Goal: Find specific page/section: Find specific page/section

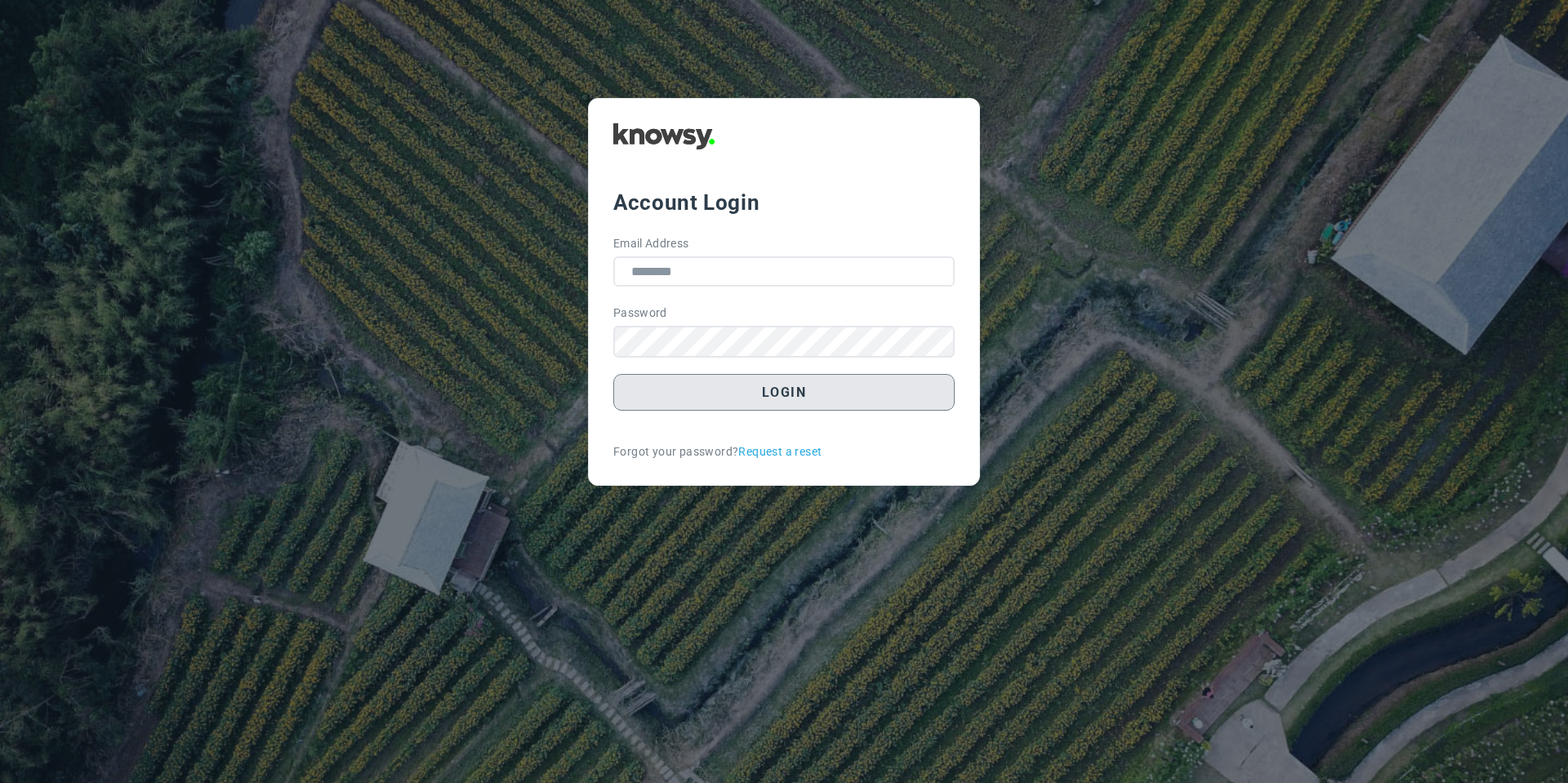
type input "**********"
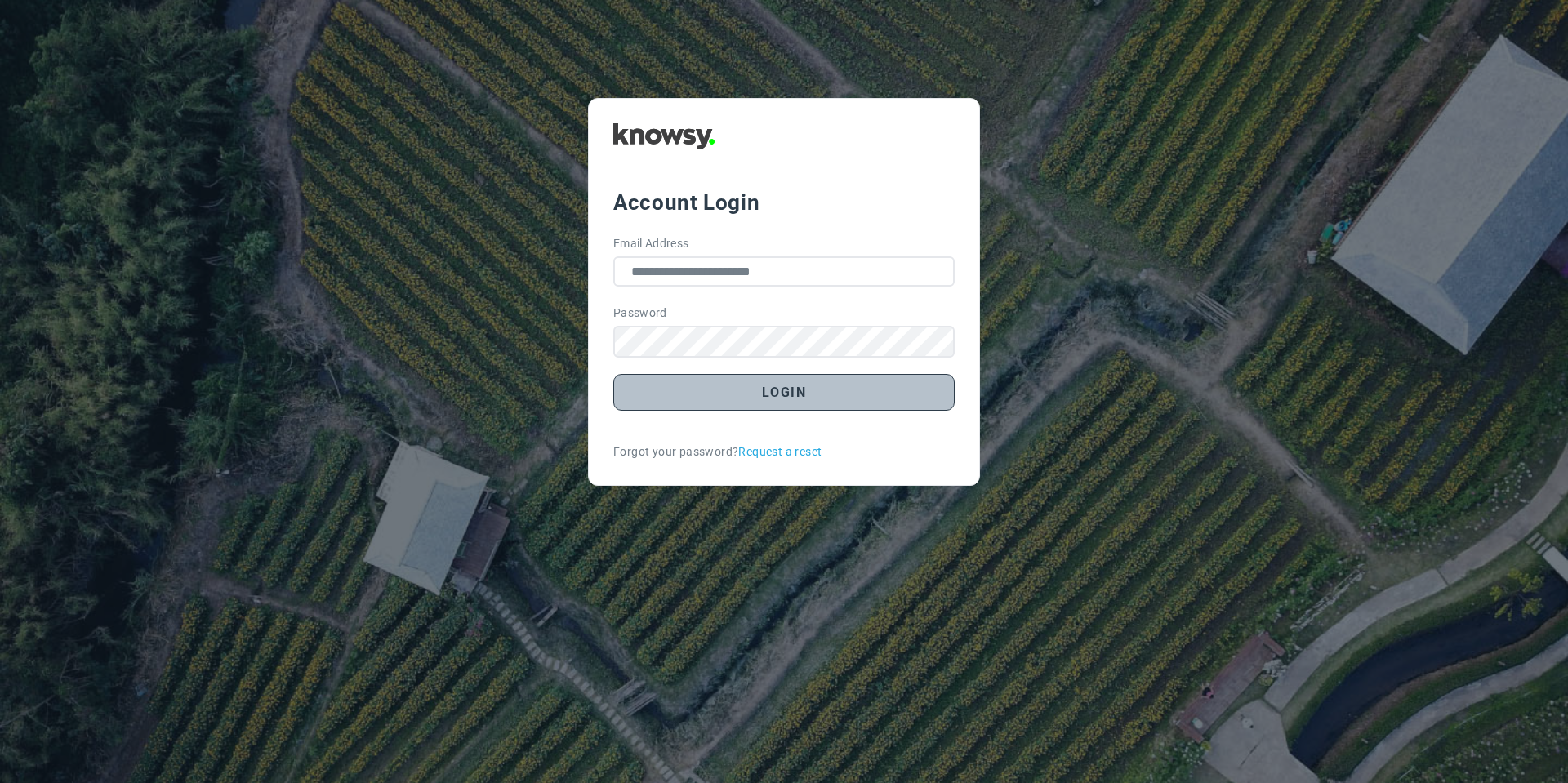
click at [679, 396] on button "Login" at bounding box center [784, 392] width 341 height 36
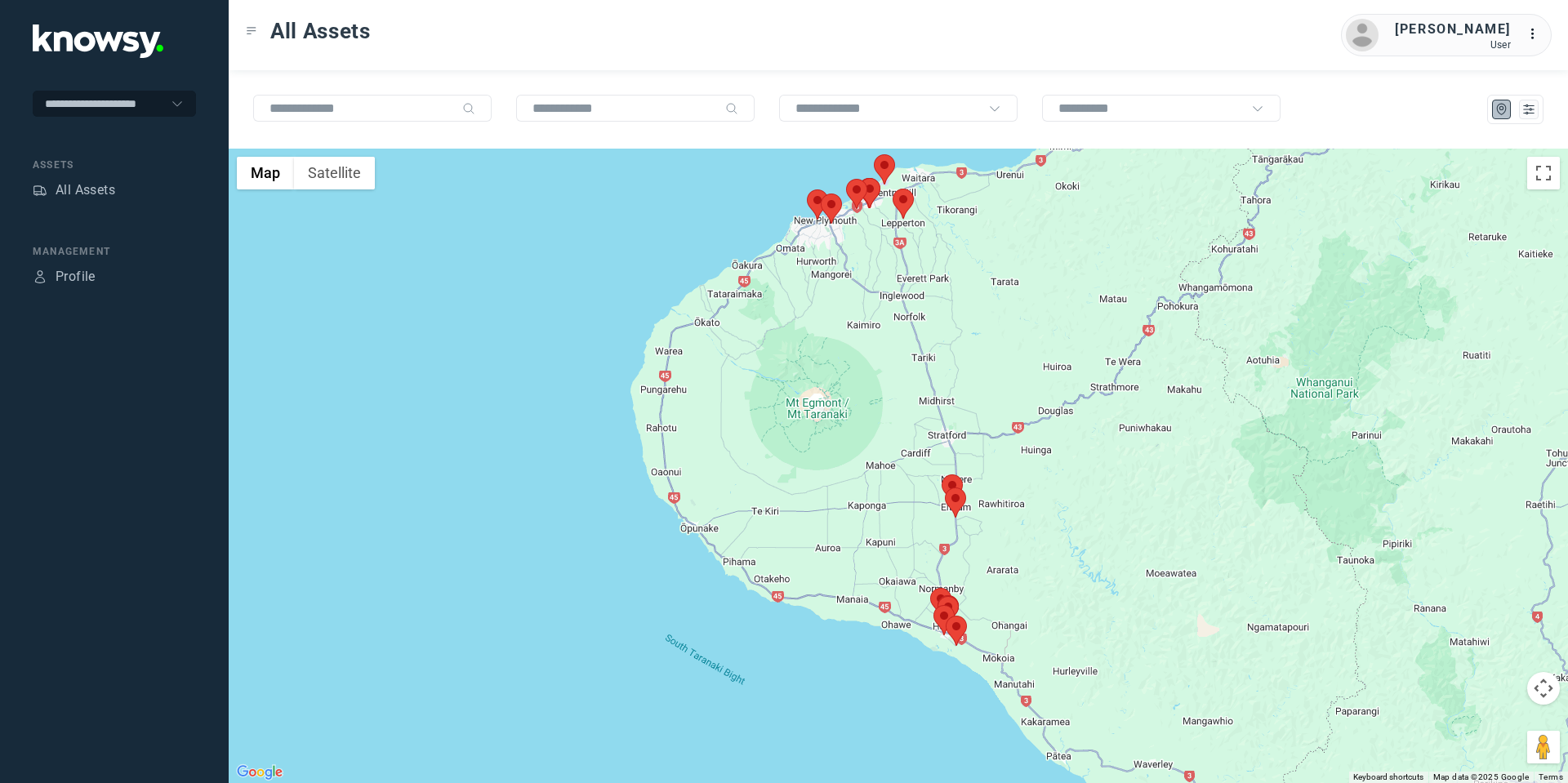
click at [892, 188] on area at bounding box center [892, 188] width 0 height 0
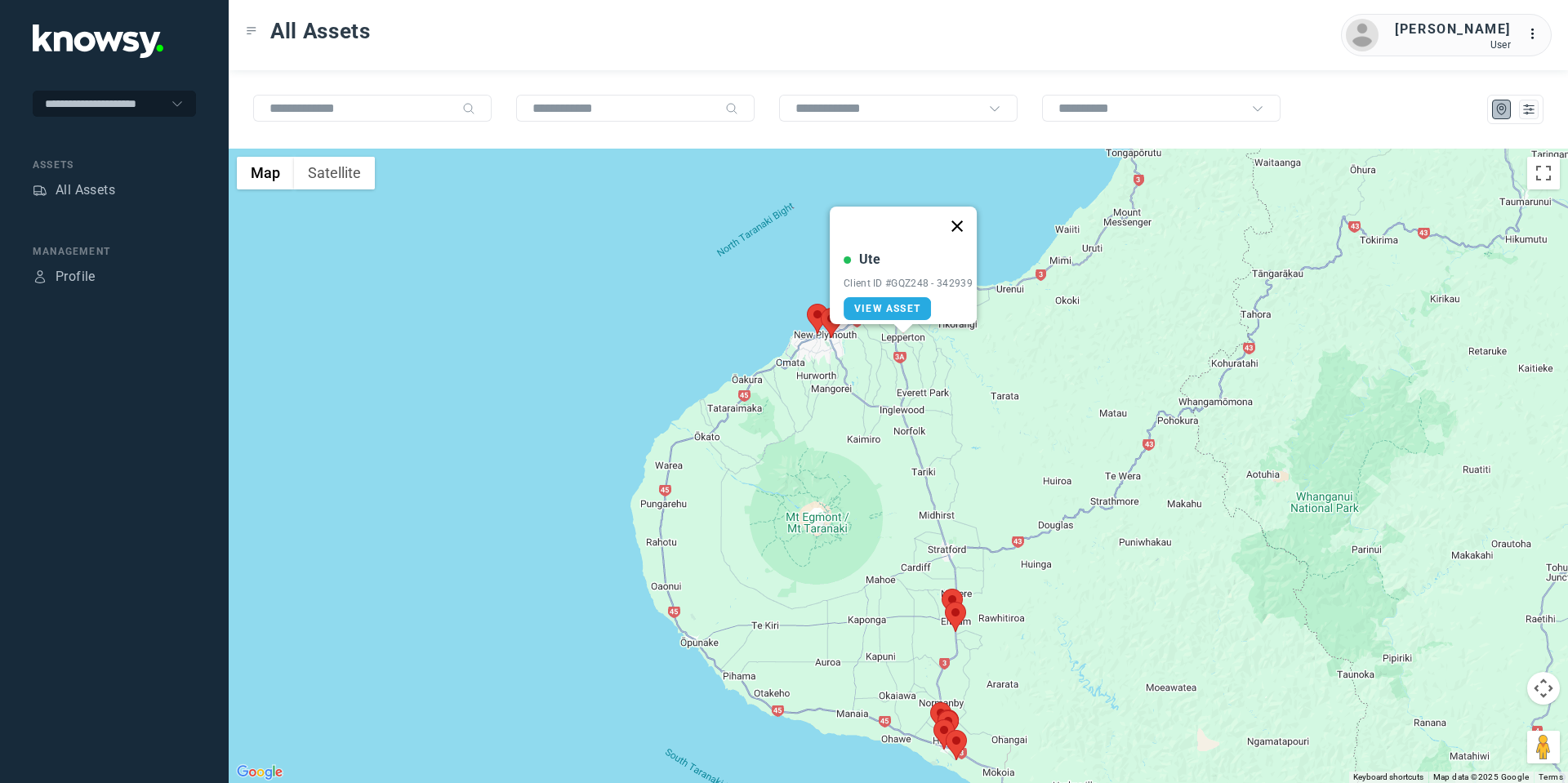
click at [970, 214] on button "Close" at bounding box center [957, 226] width 39 height 39
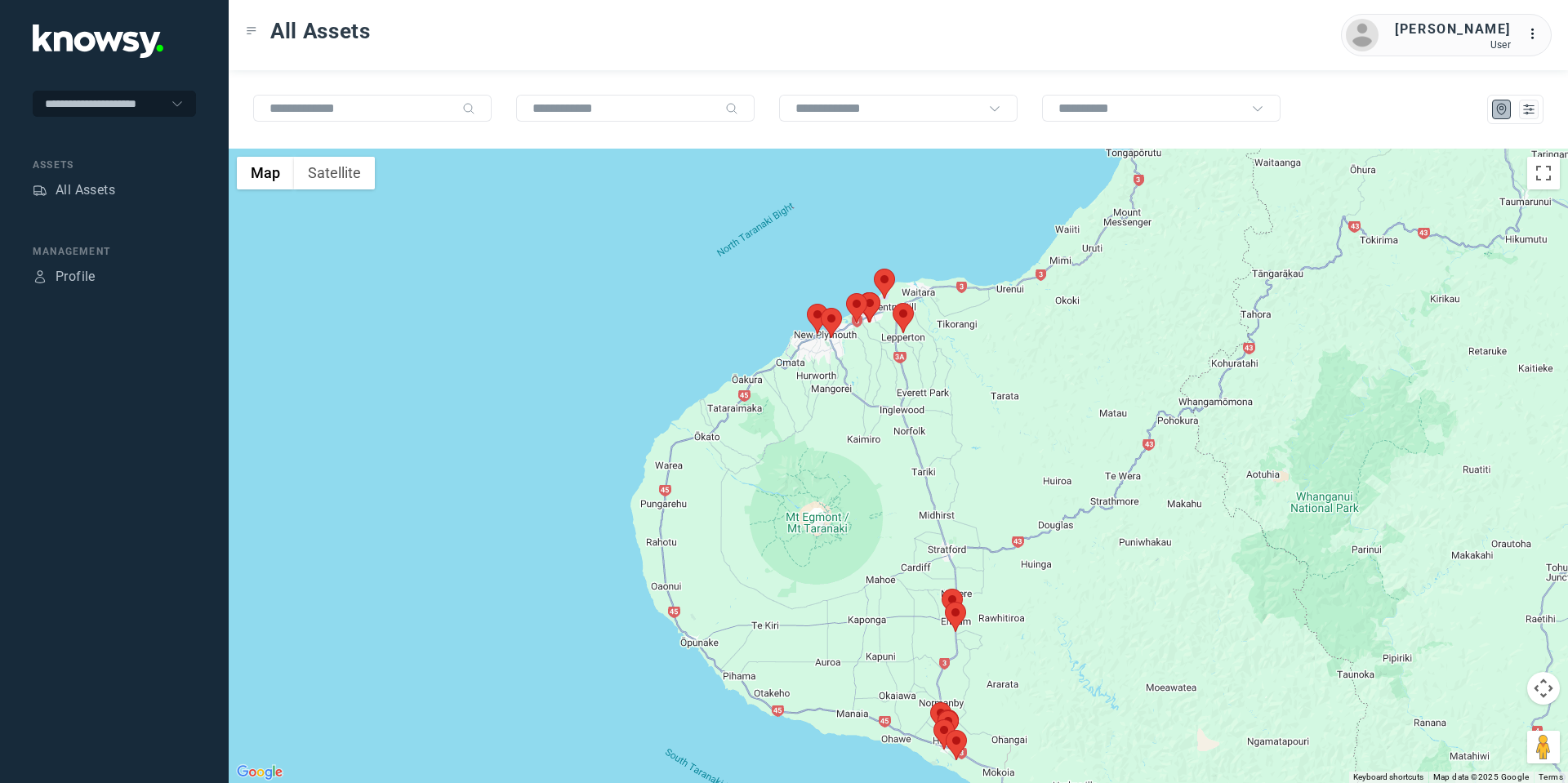
click at [874, 269] on area at bounding box center [874, 269] width 0 height 0
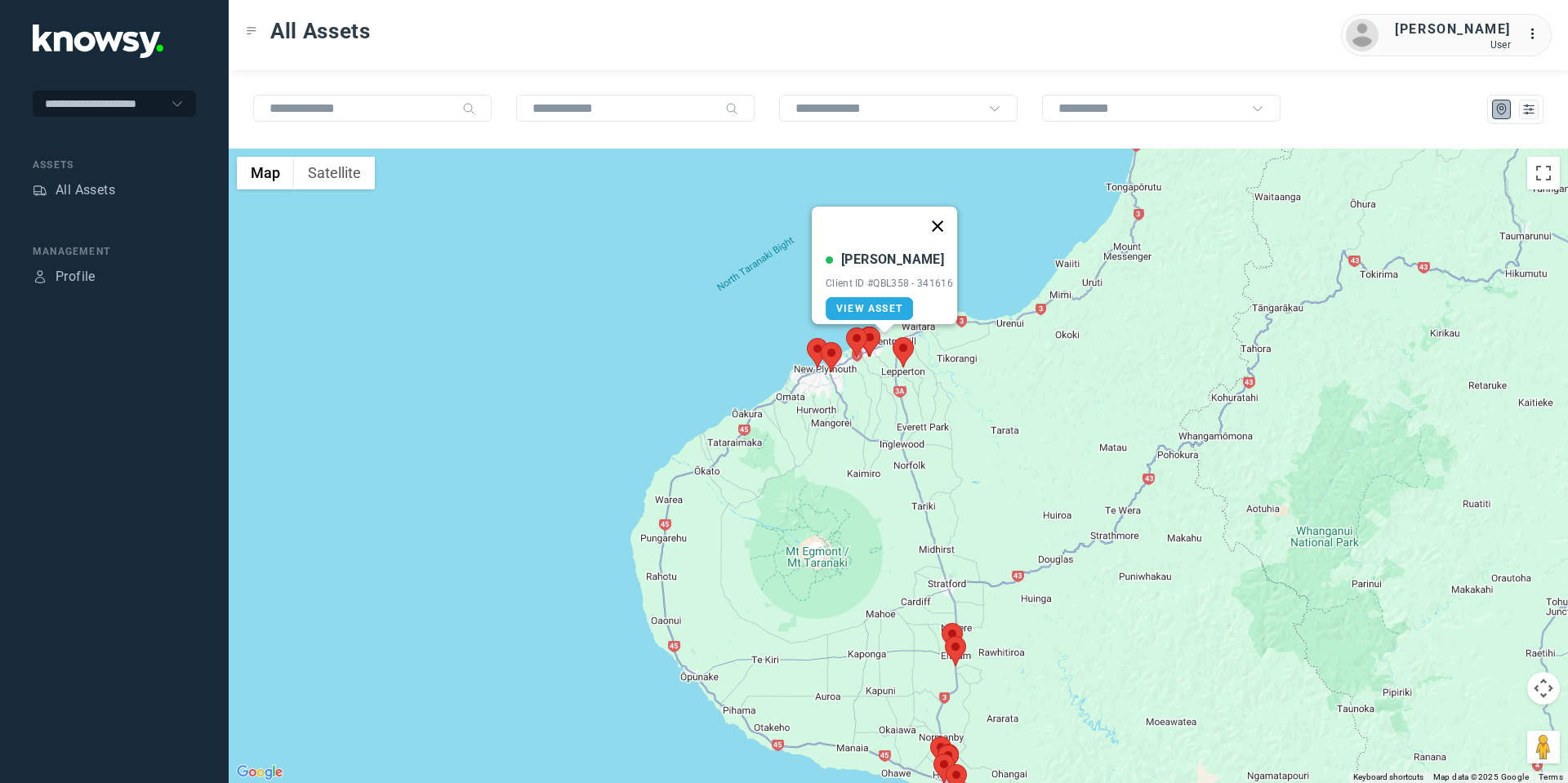
click at [949, 214] on button "Close" at bounding box center [938, 226] width 39 height 39
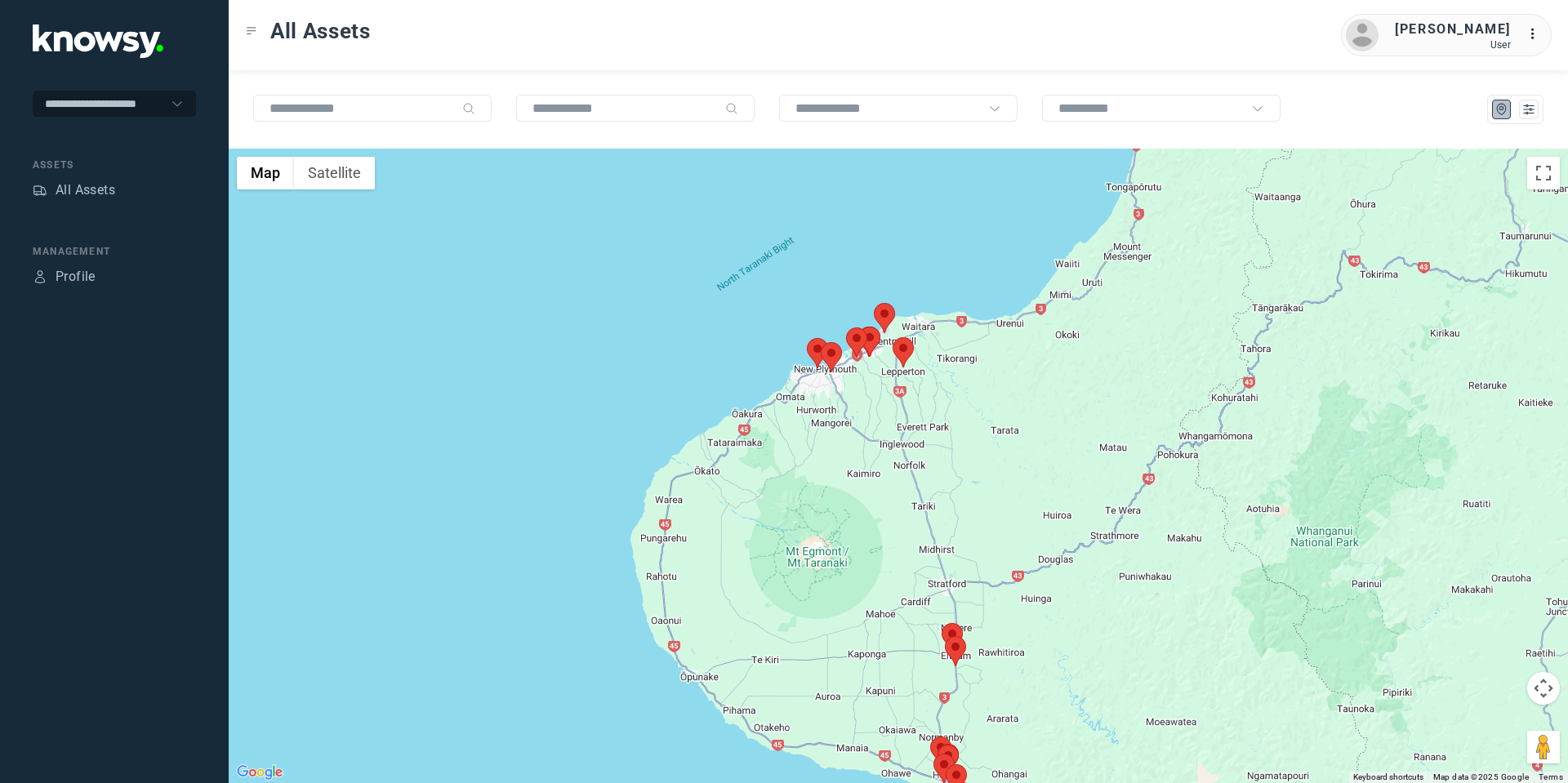
click at [859, 327] on area at bounding box center [859, 327] width 0 height 0
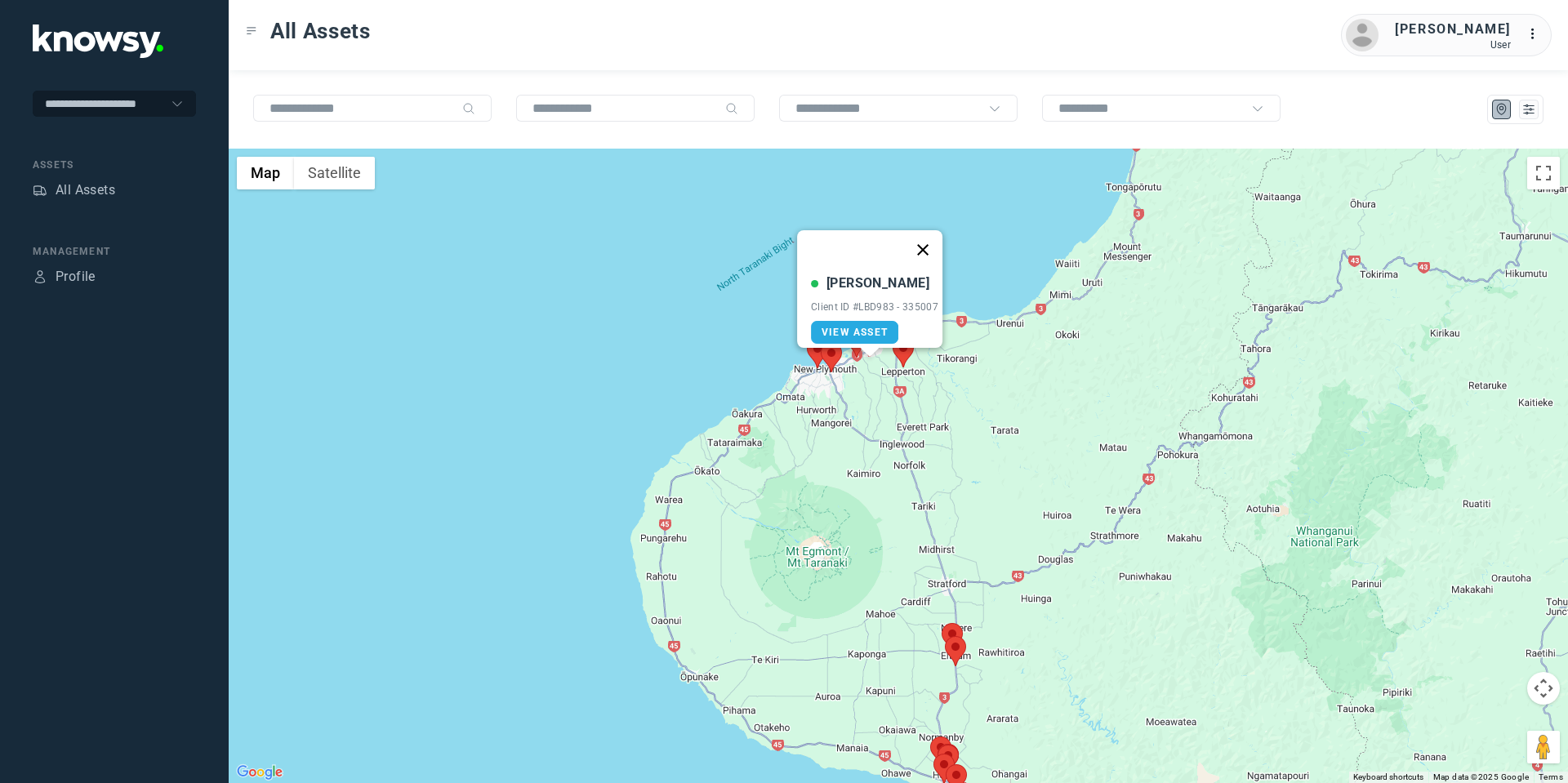
click at [926, 232] on button "Close" at bounding box center [923, 249] width 39 height 39
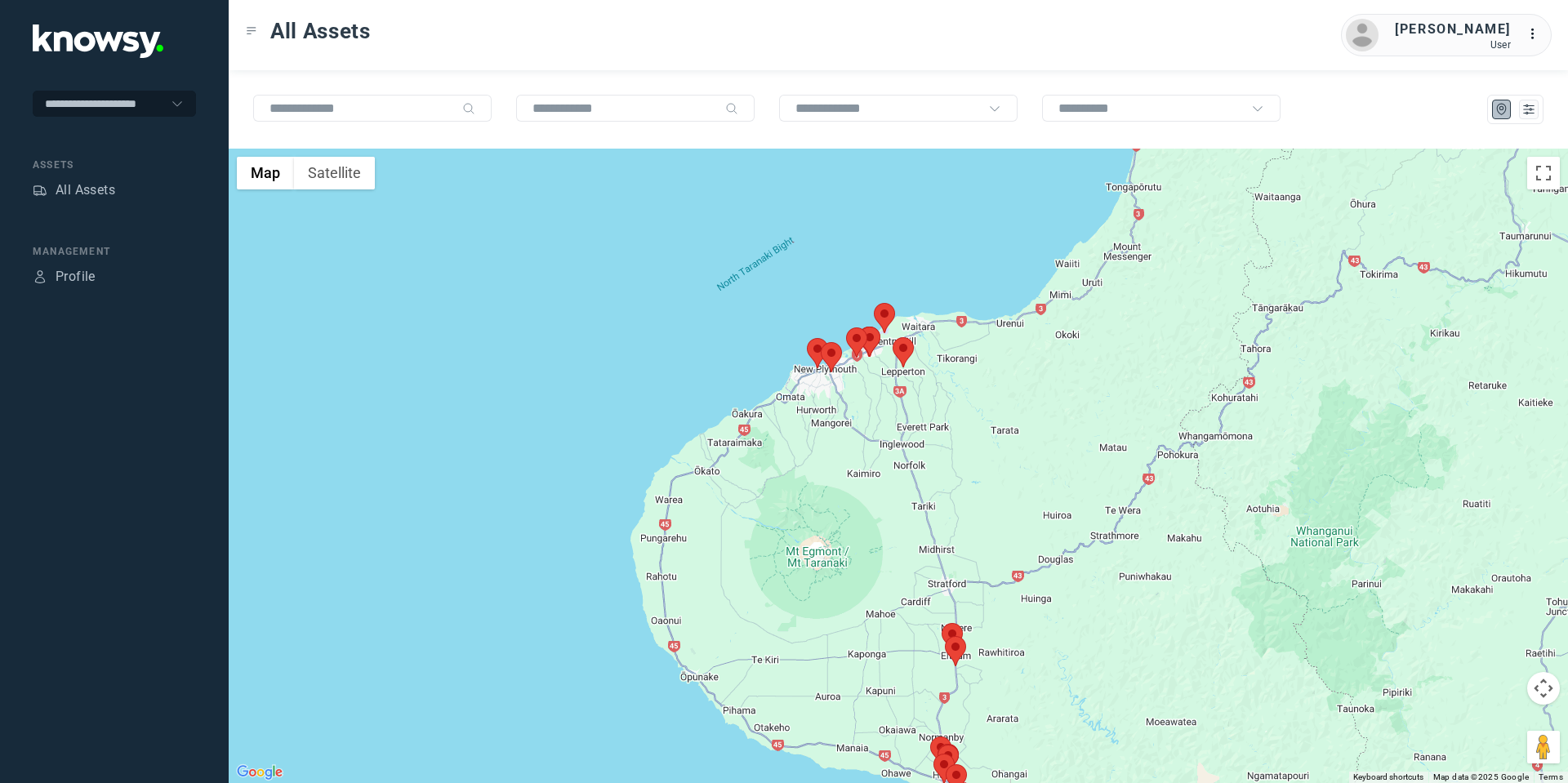
click at [846, 328] on area at bounding box center [846, 328] width 0 height 0
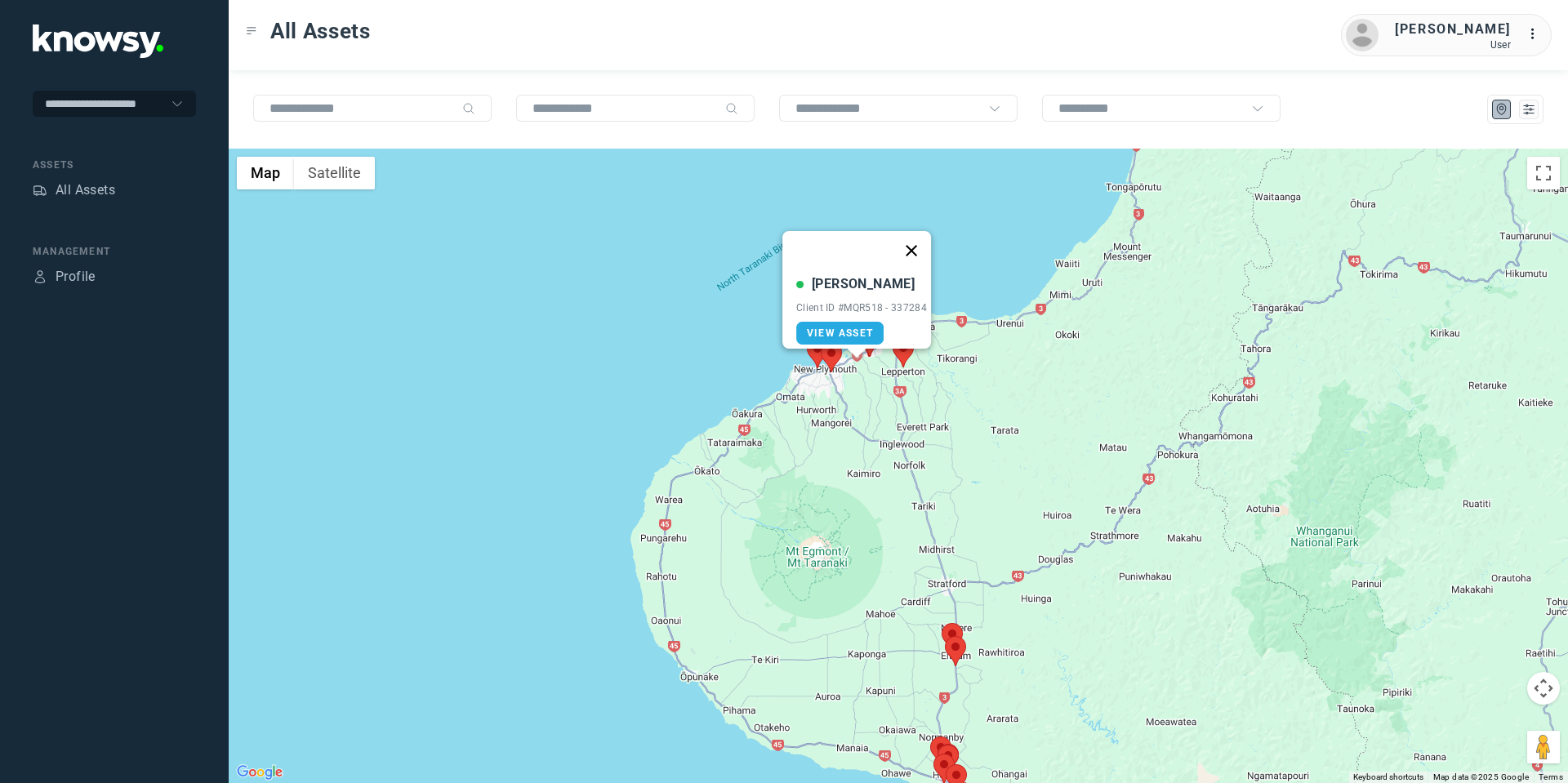
click at [920, 241] on button "Close" at bounding box center [911, 250] width 39 height 39
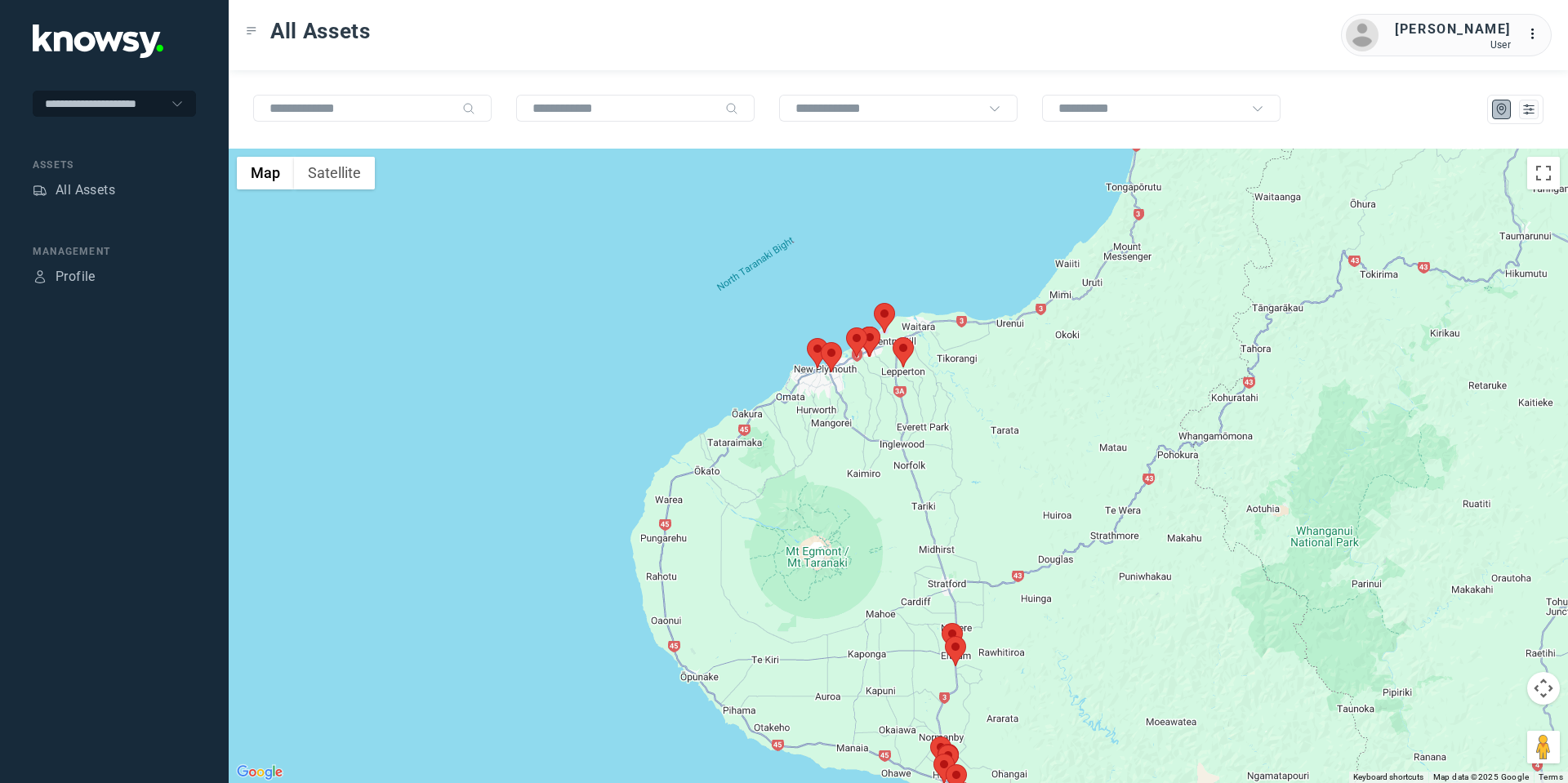
click at [820, 342] on area at bounding box center [820, 342] width 0 height 0
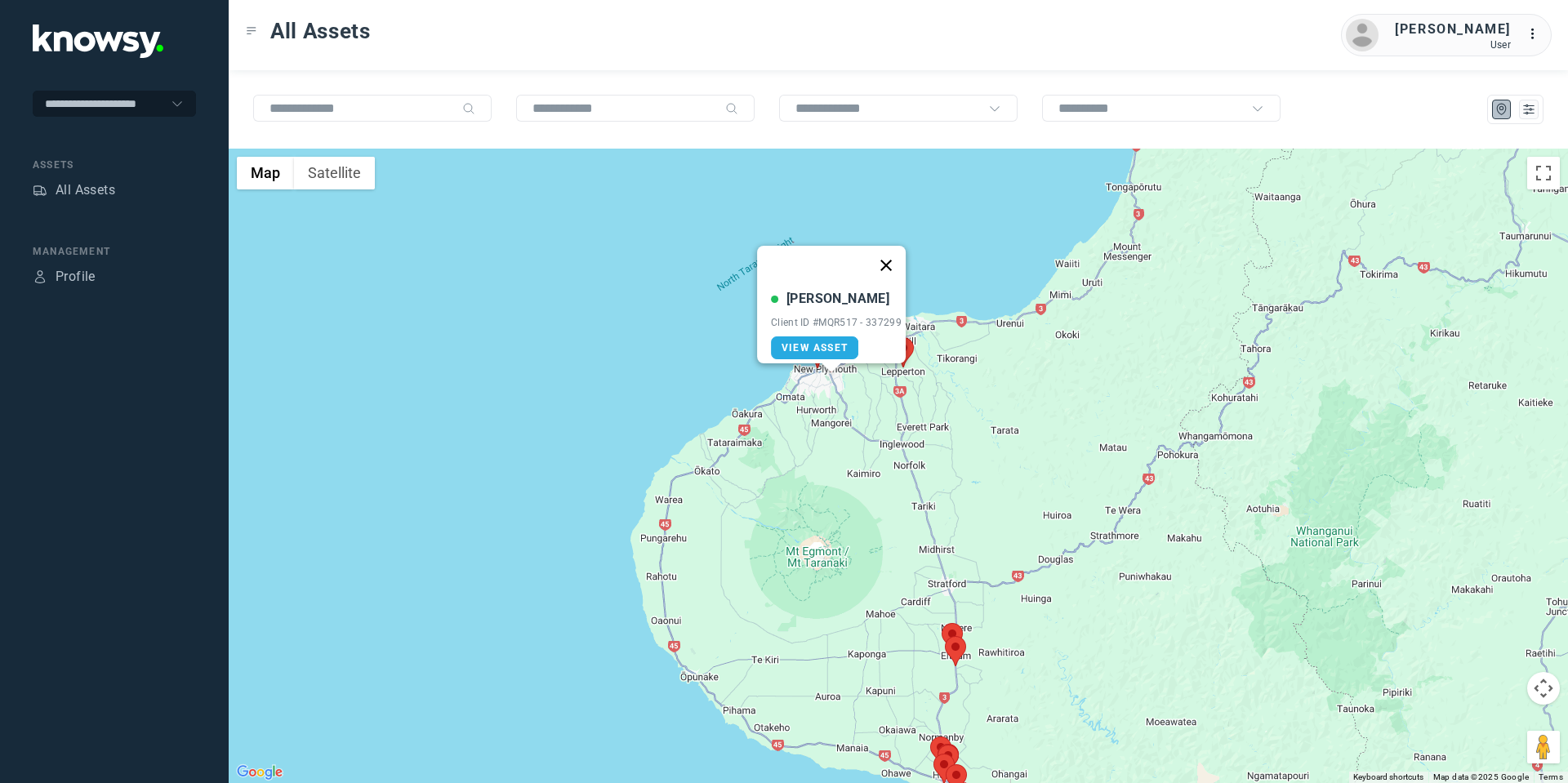
click at [890, 256] on button "Close" at bounding box center [886, 265] width 39 height 39
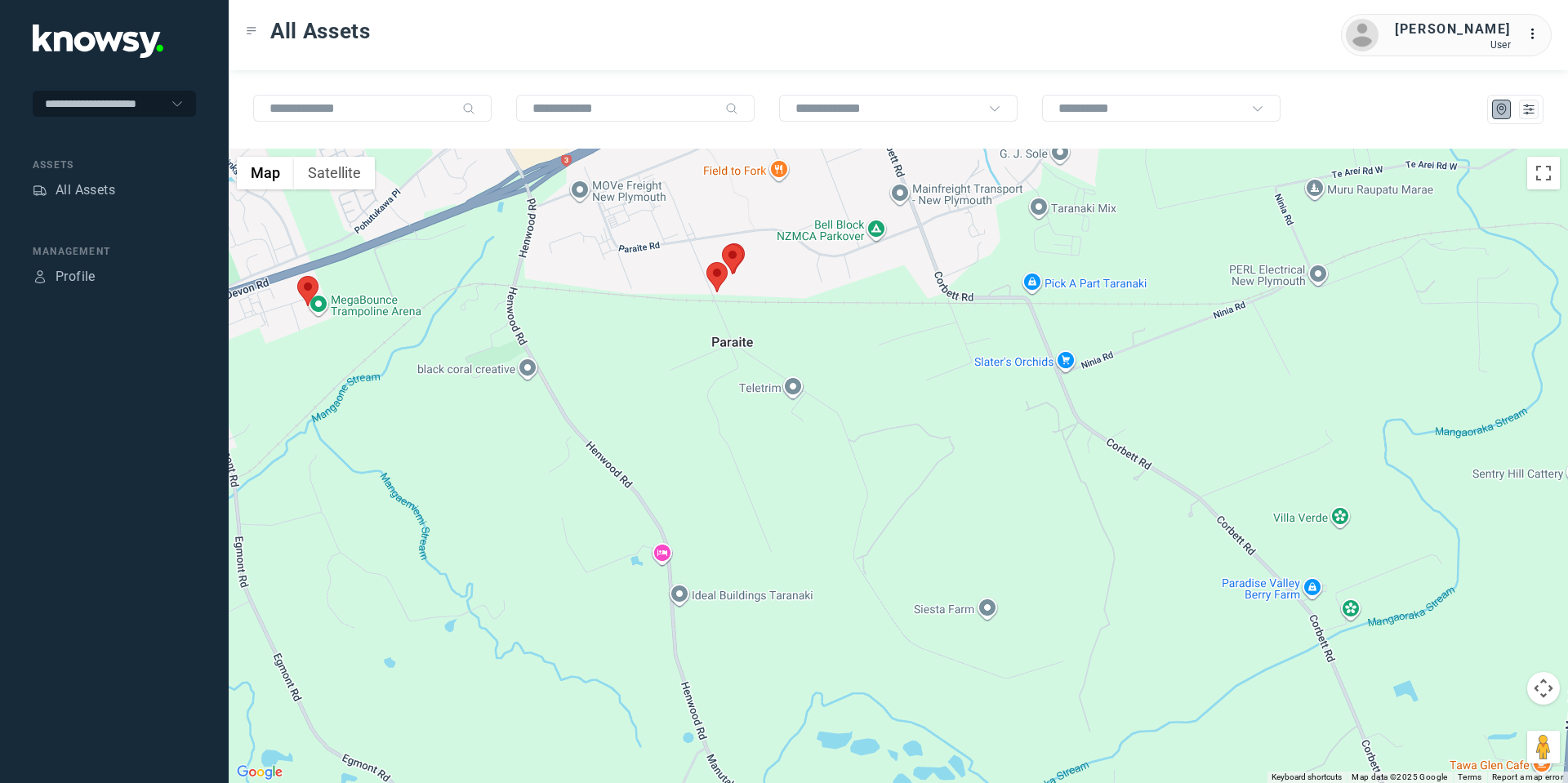
click at [722, 244] on area at bounding box center [722, 244] width 0 height 0
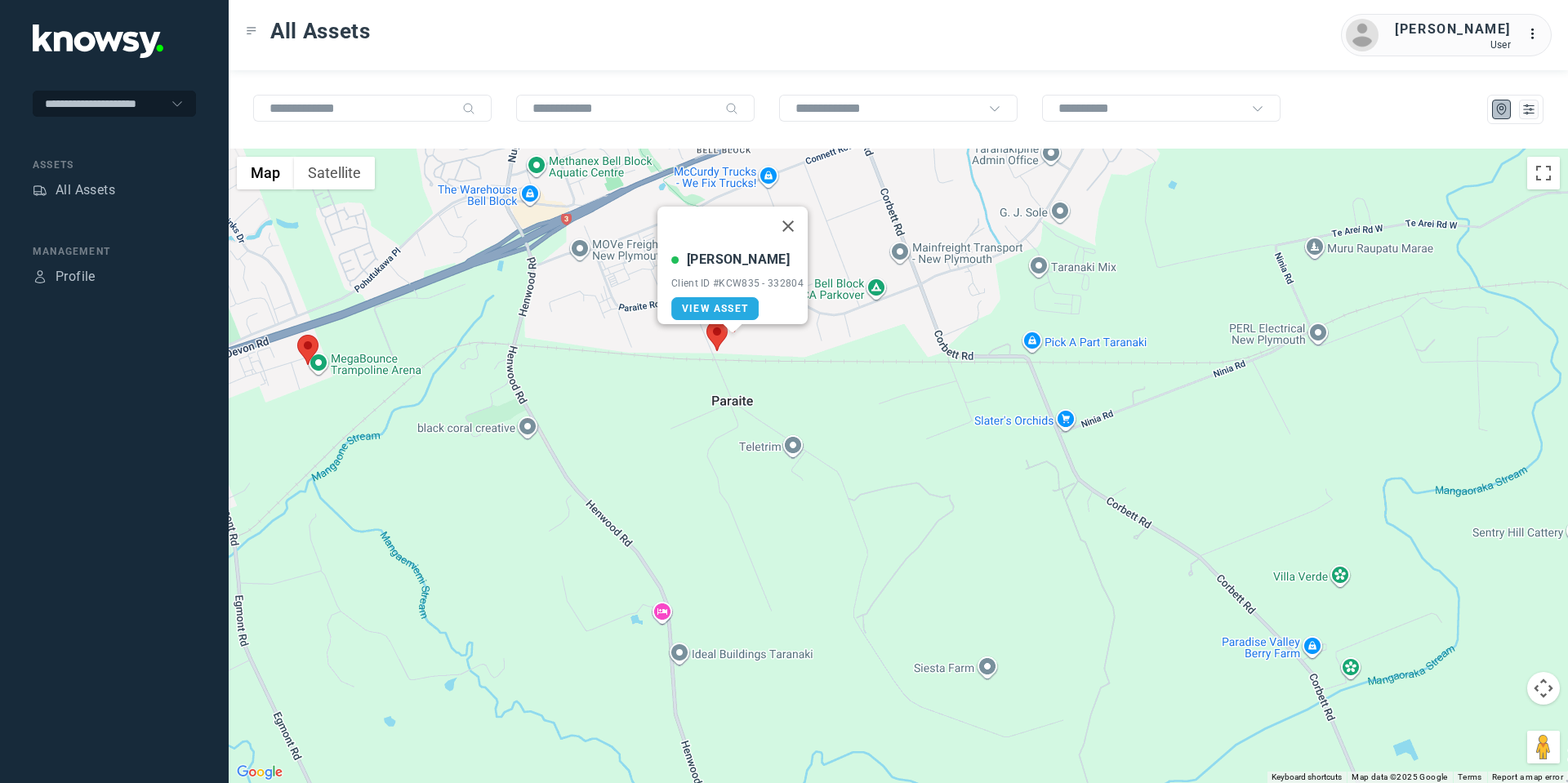
click at [724, 330] on div at bounding box center [733, 328] width 20 height 10
click at [707, 320] on area at bounding box center [707, 320] width 0 height 0
click at [775, 233] on button "Close" at bounding box center [770, 244] width 39 height 39
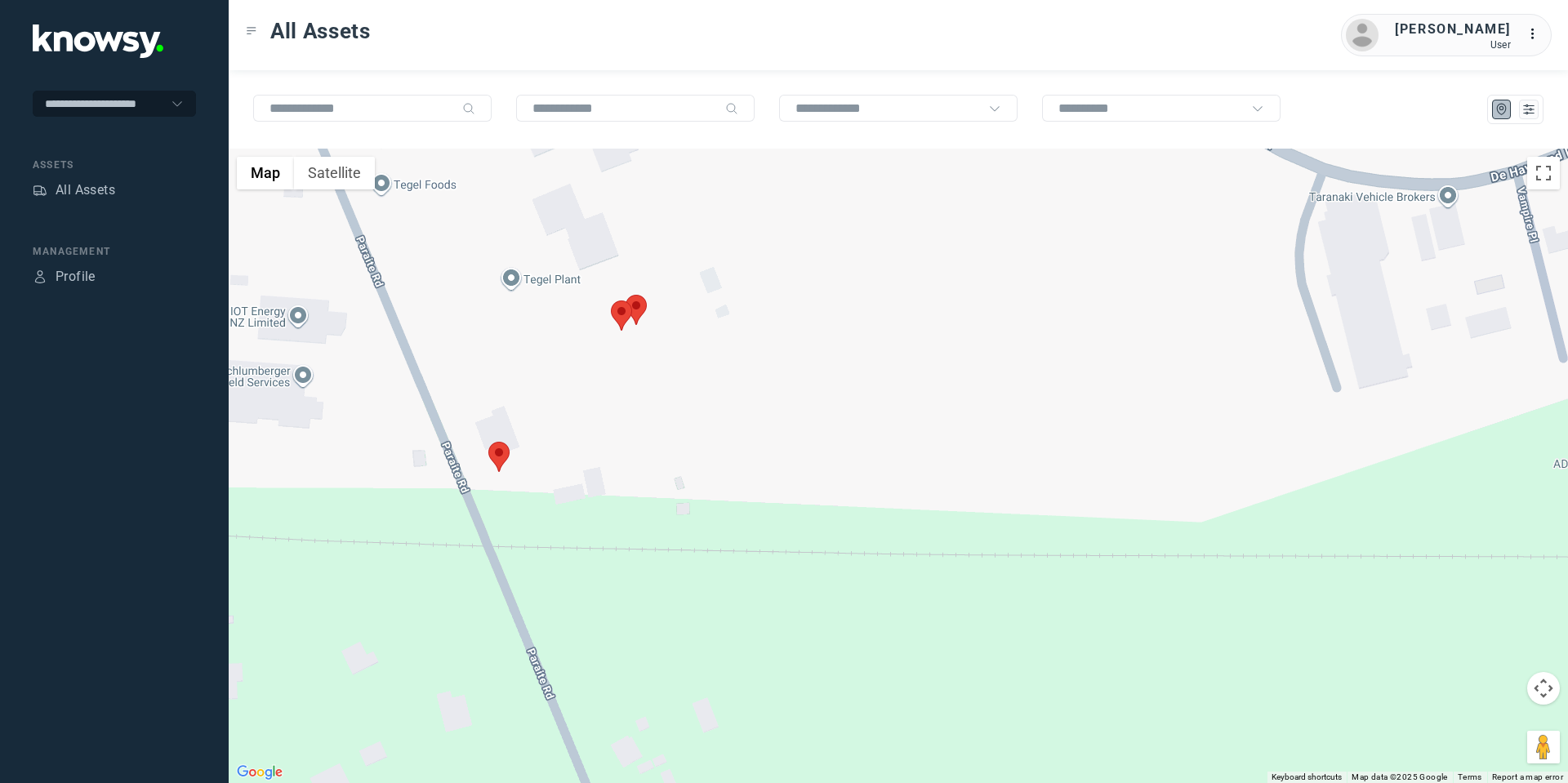
click at [625, 295] on area at bounding box center [625, 295] width 0 height 0
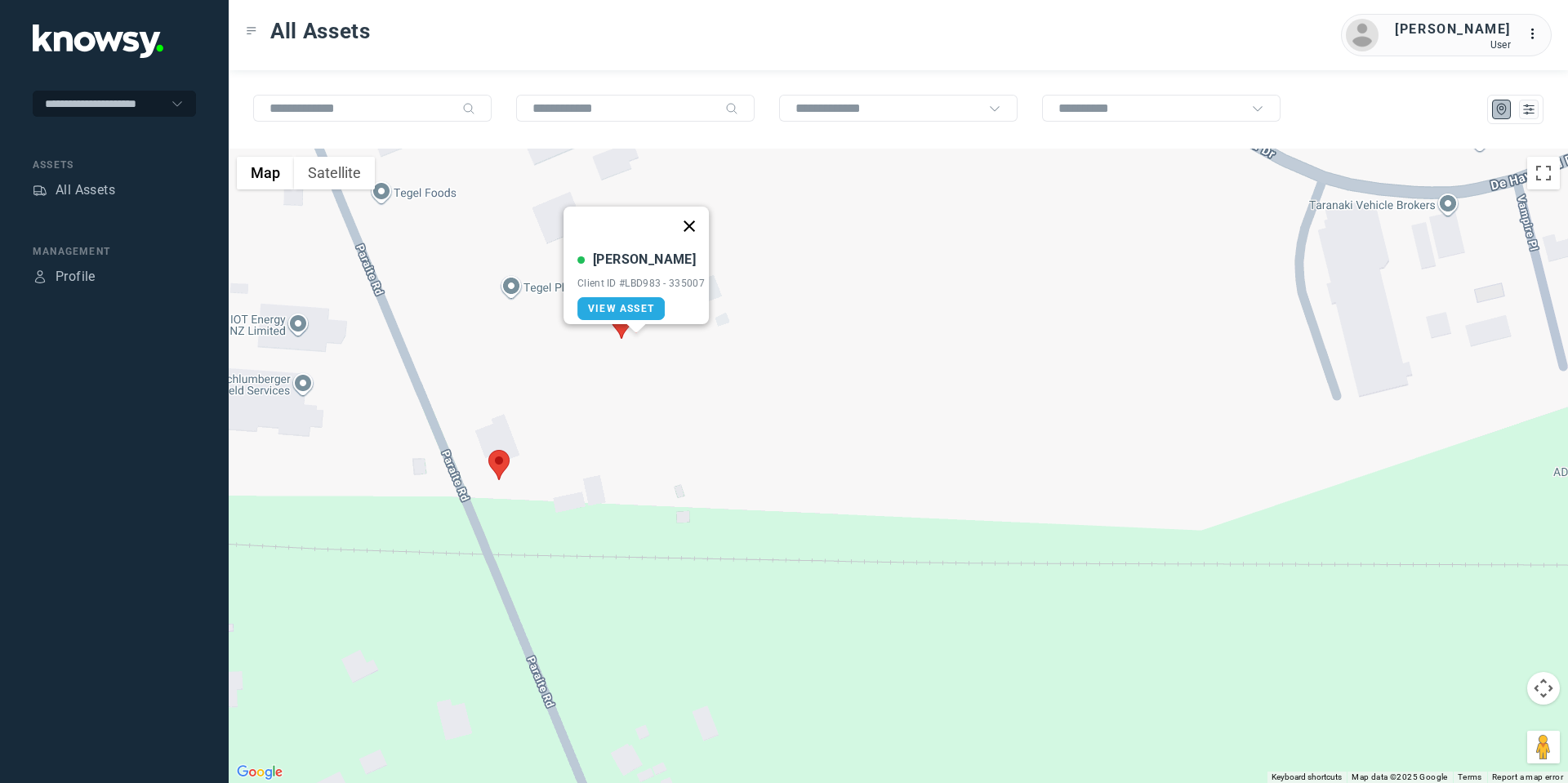
click at [699, 218] on button "Close" at bounding box center [689, 226] width 39 height 39
click at [1531, 110] on icon "List" at bounding box center [1528, 110] width 10 height 9
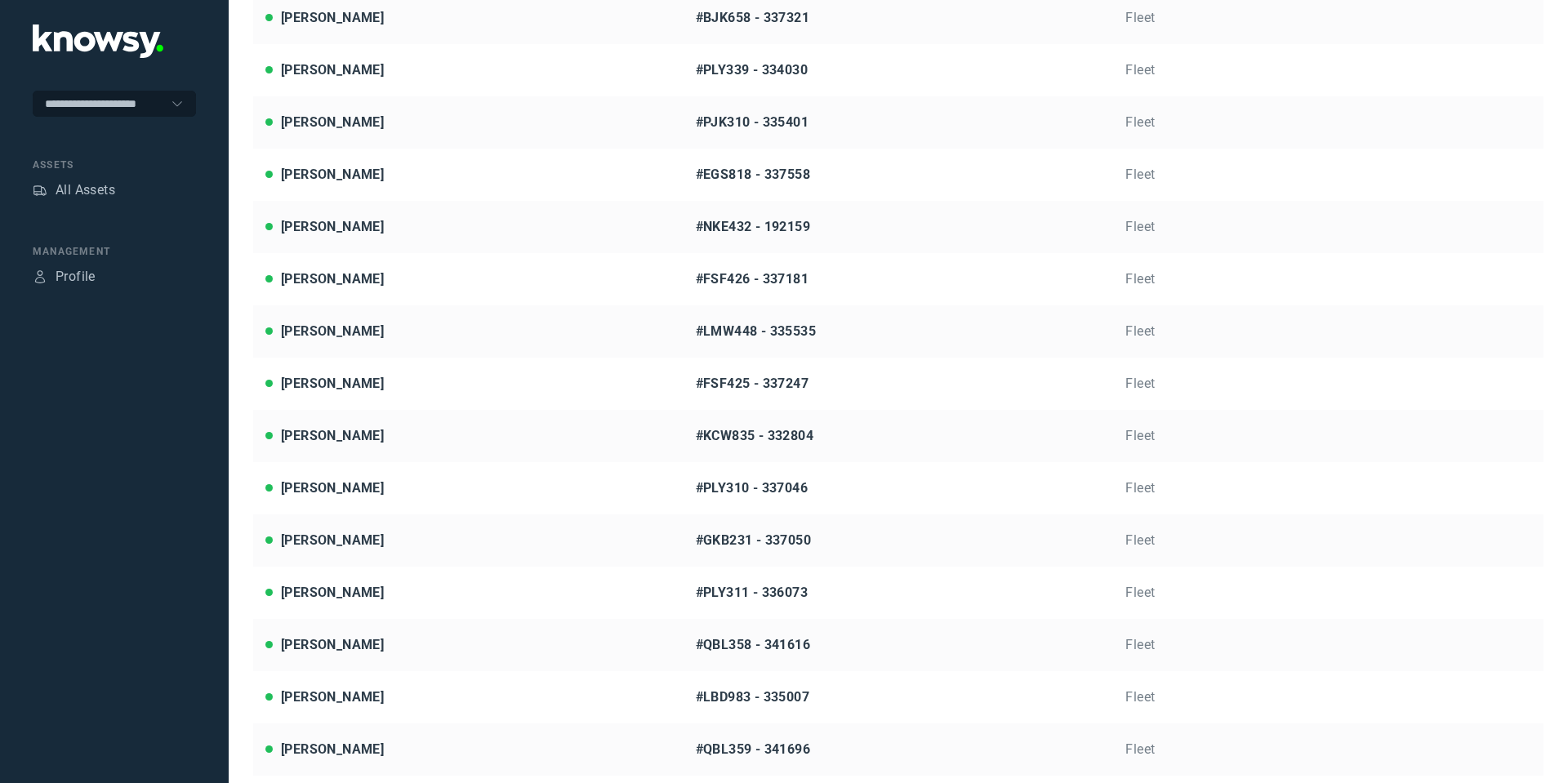
scroll to position [222, 0]
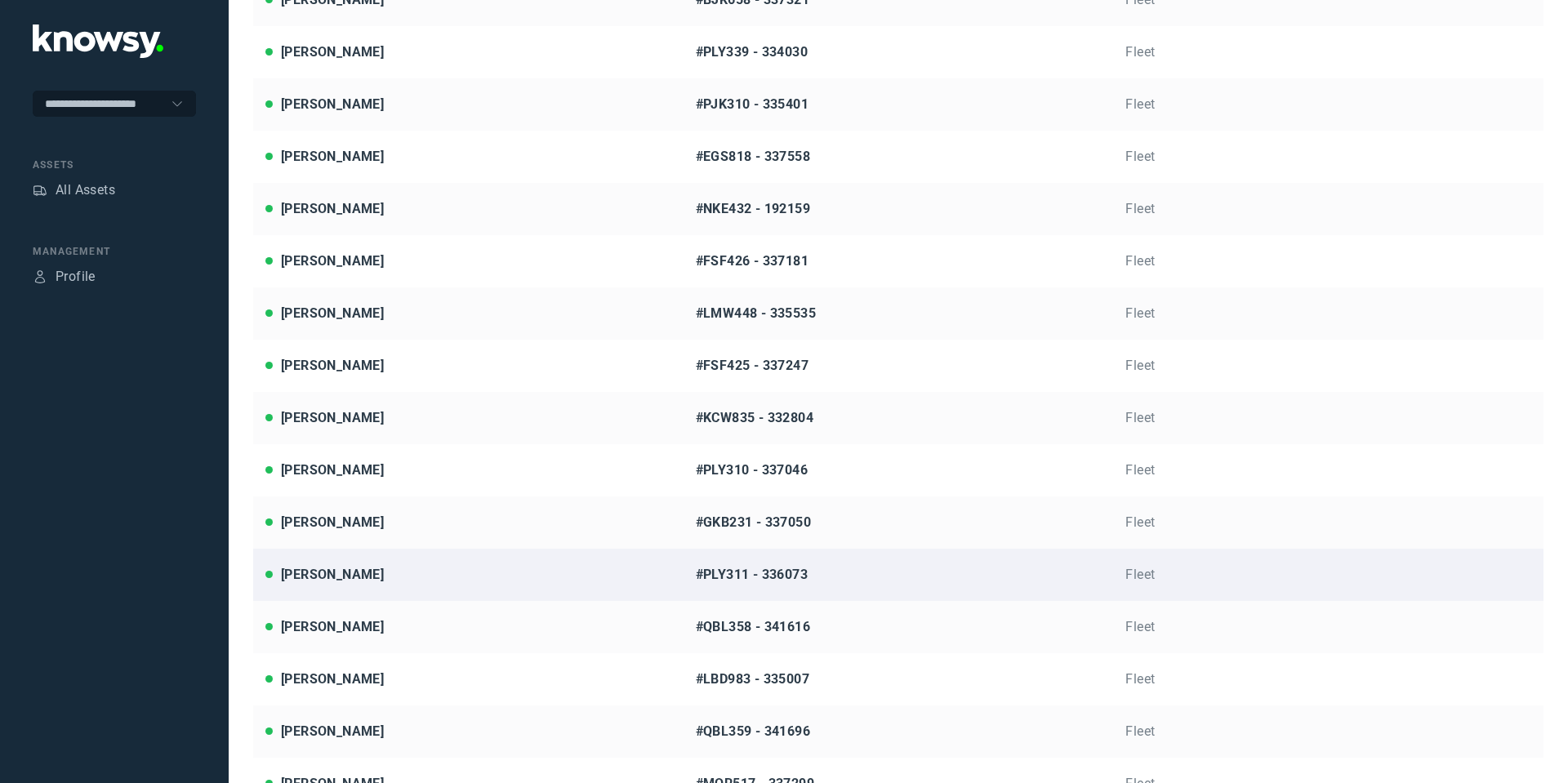
click at [370, 585] on link "[PERSON_NAME] #PLY311 - 336073 Fleet" at bounding box center [898, 574] width 1290 height 52
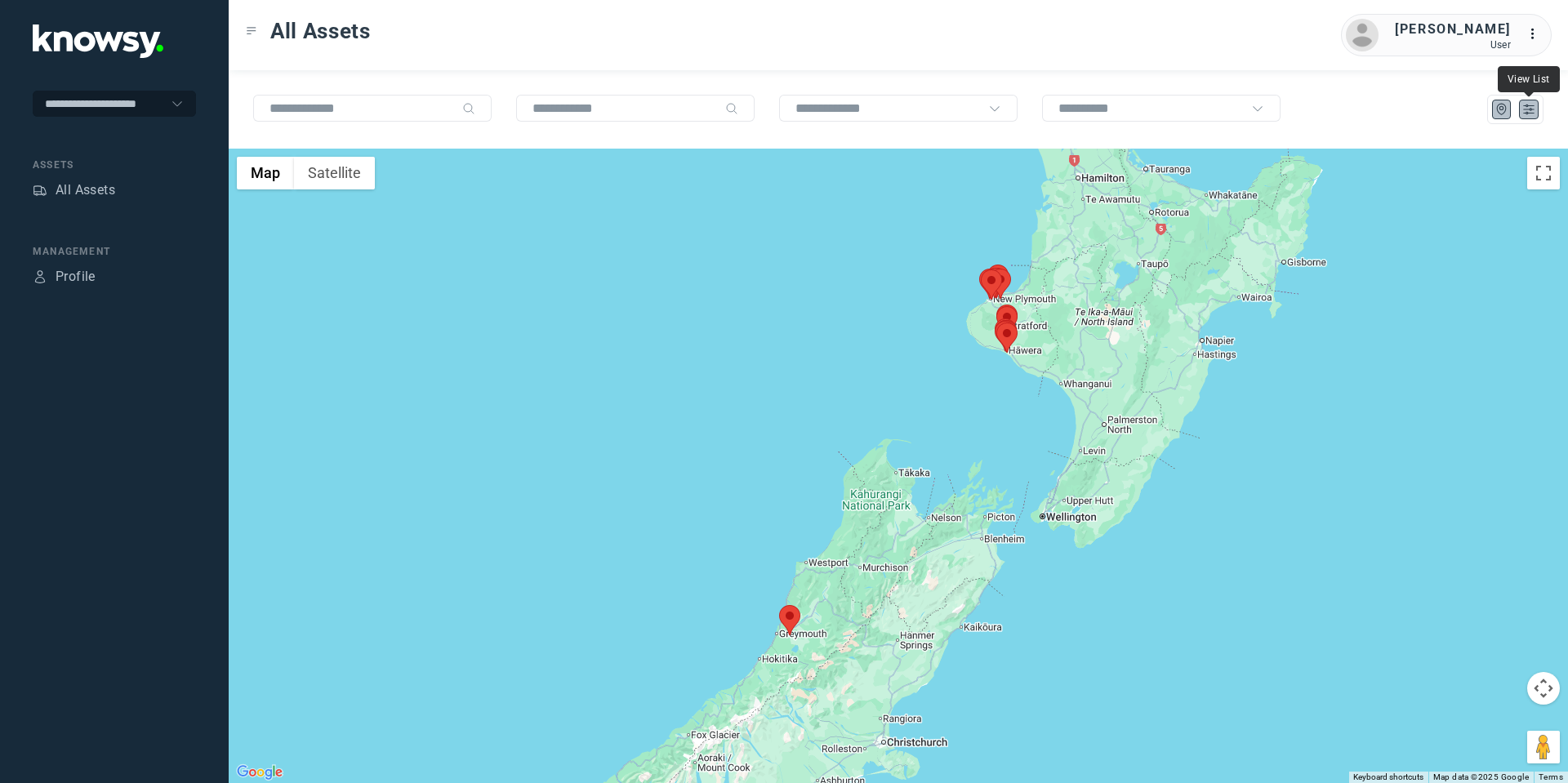
click at [1534, 102] on icon "List" at bounding box center [1528, 109] width 15 height 15
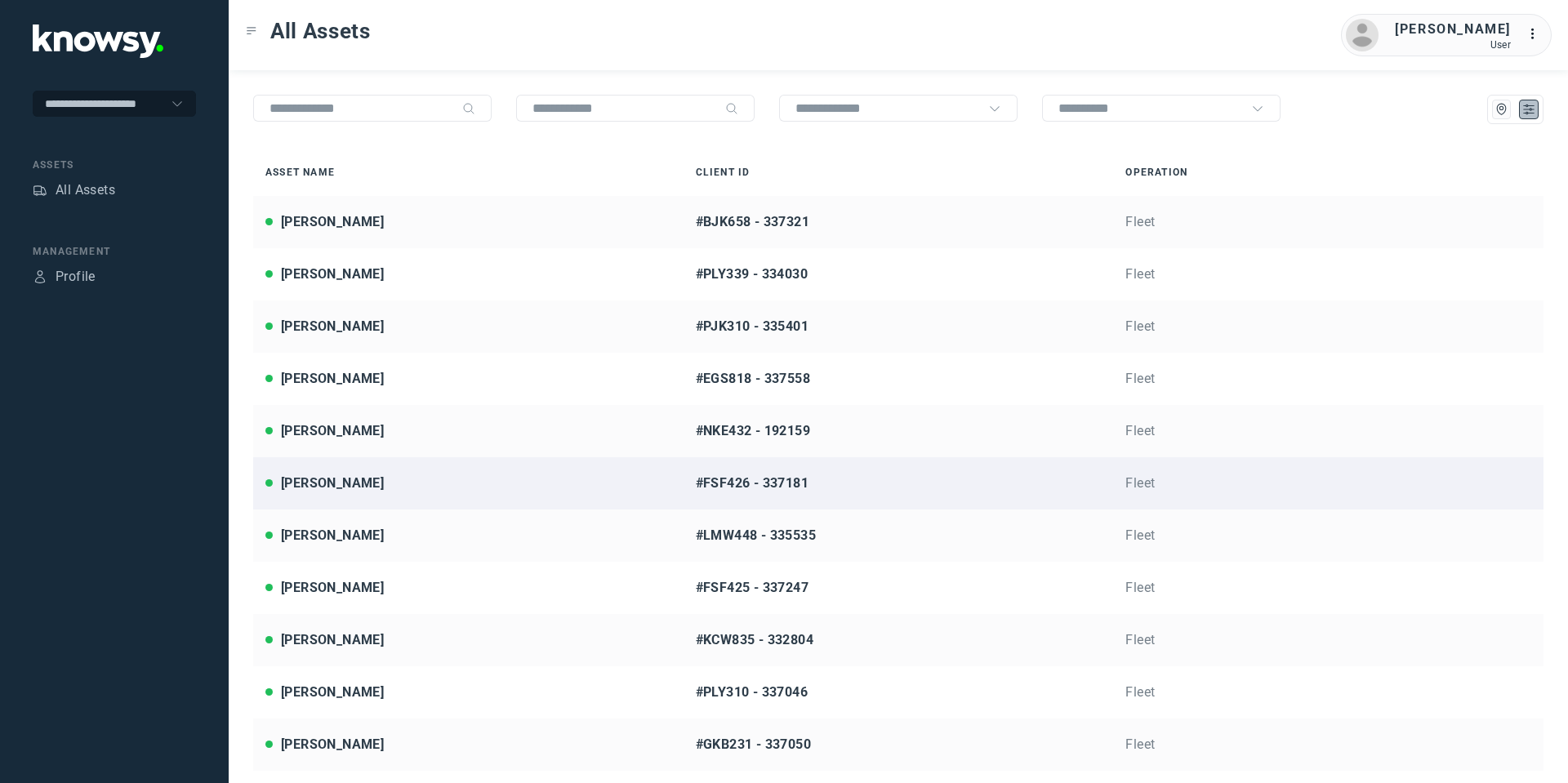
click at [357, 491] on div "[PERSON_NAME]" at bounding box center [468, 483] width 406 height 20
